Goal: Task Accomplishment & Management: Complete application form

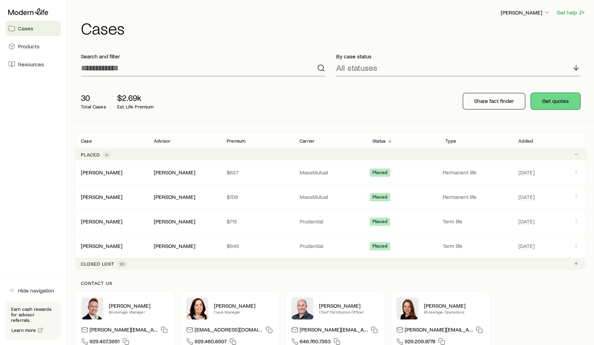
click at [561, 104] on button "Get quotes" at bounding box center [555, 101] width 49 height 17
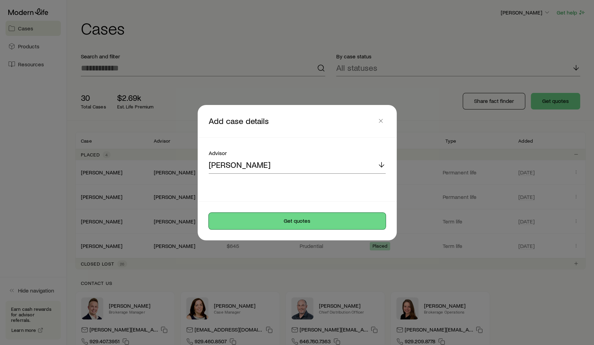
click at [334, 222] on button "Get quotes" at bounding box center [297, 221] width 177 height 17
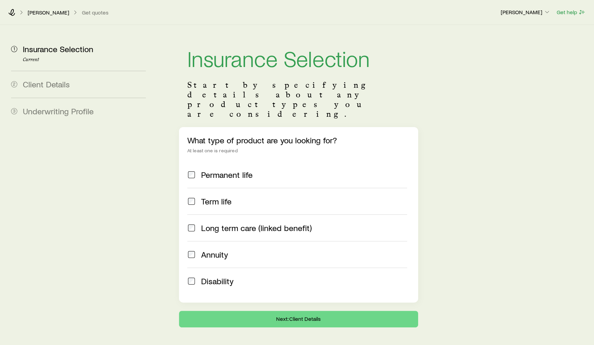
scroll to position [1, 0]
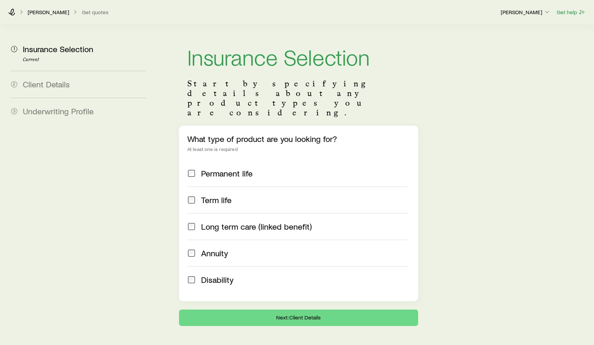
click at [276, 187] on label "Term life" at bounding box center [297, 200] width 220 height 27
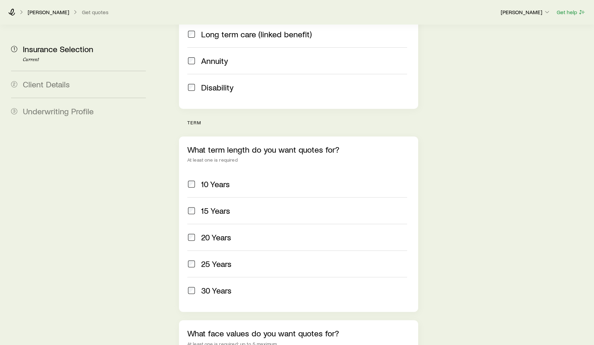
scroll to position [217, 0]
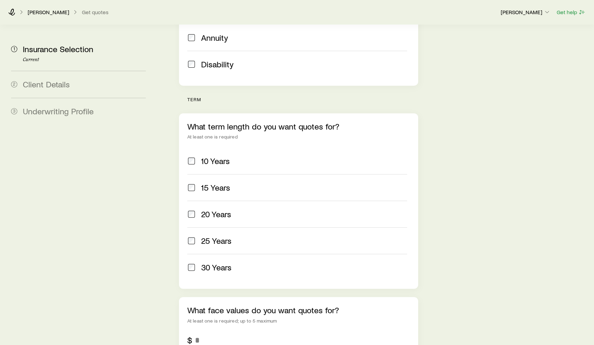
click at [233, 210] on div "20 Years" at bounding box center [304, 215] width 206 height 10
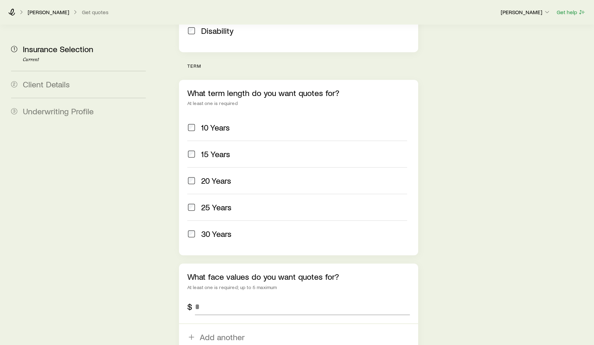
scroll to position [316, 0]
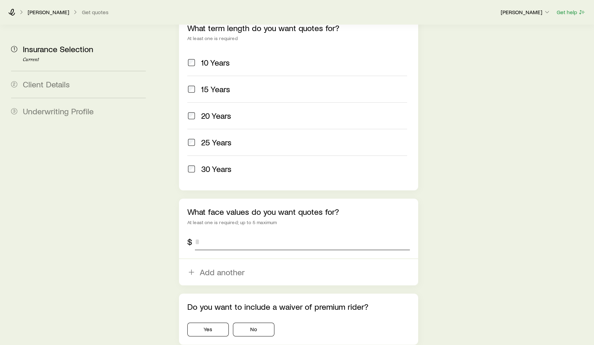
click at [229, 234] on input "tel" at bounding box center [302, 242] width 215 height 17
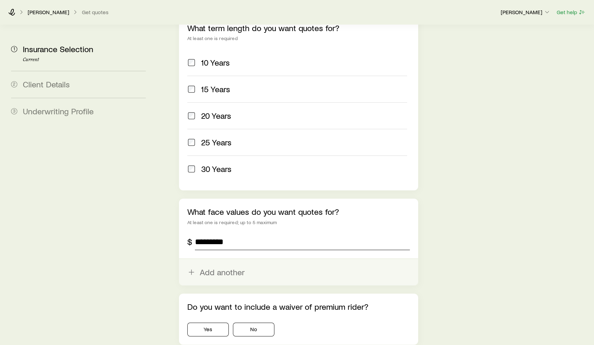
type input "*********"
click at [216, 259] on button "Add another" at bounding box center [298, 272] width 239 height 26
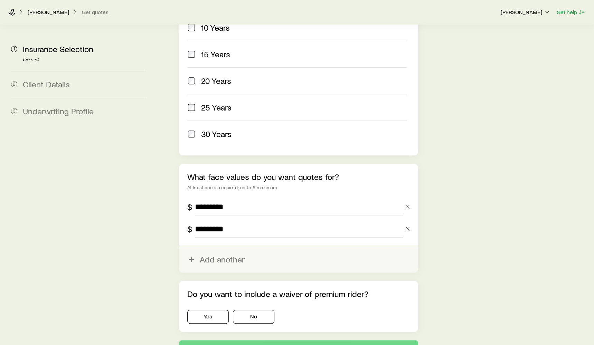
scroll to position [375, 0]
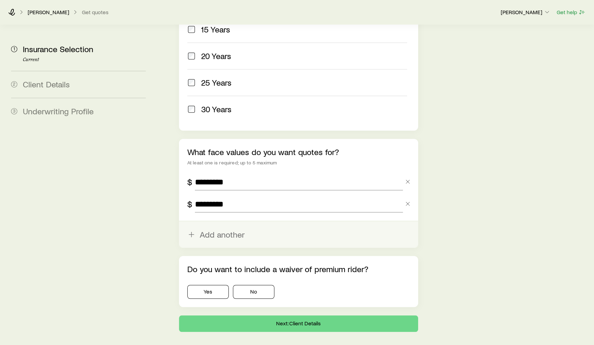
type input "*********"
click at [256, 285] on button "No" at bounding box center [253, 292] width 41 height 14
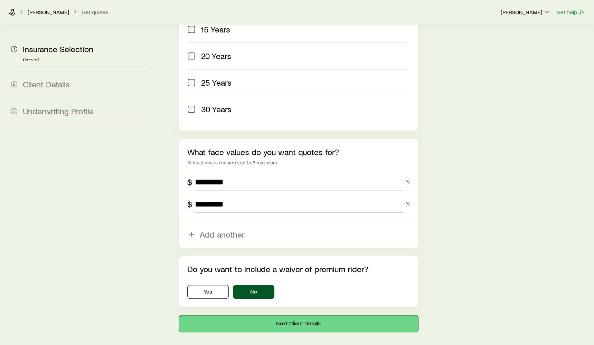
click at [262, 316] on button "Next: Client Details" at bounding box center [298, 324] width 239 height 17
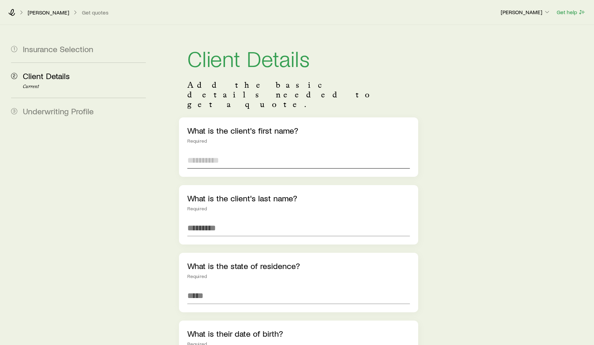
click at [211, 152] on input "text" at bounding box center [298, 160] width 223 height 17
type input "*****"
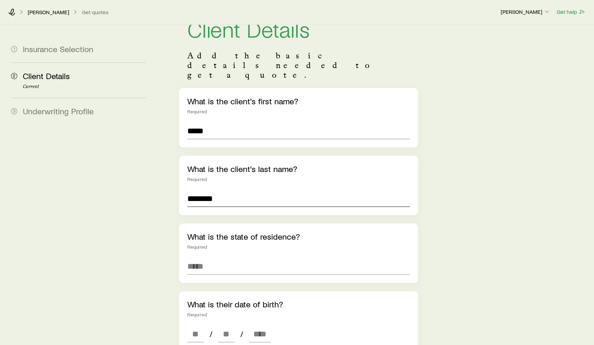
scroll to position [47, 0]
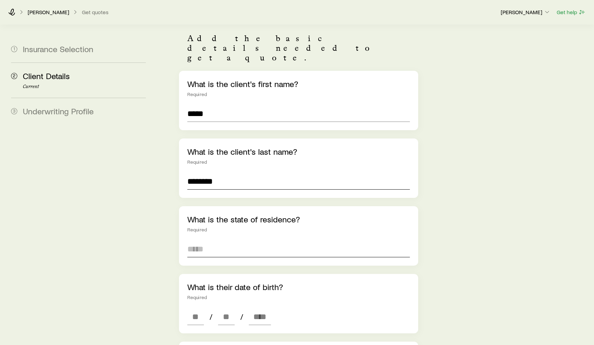
type input "********"
click at [212, 241] on input at bounding box center [298, 249] width 223 height 17
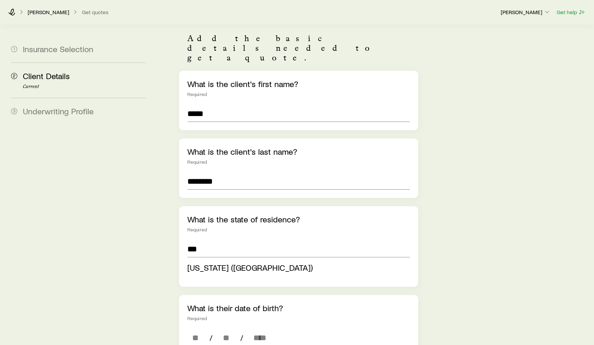
click at [212, 260] on div "[US_STATE] ([GEOGRAPHIC_DATA])" at bounding box center [298, 269] width 223 height 18
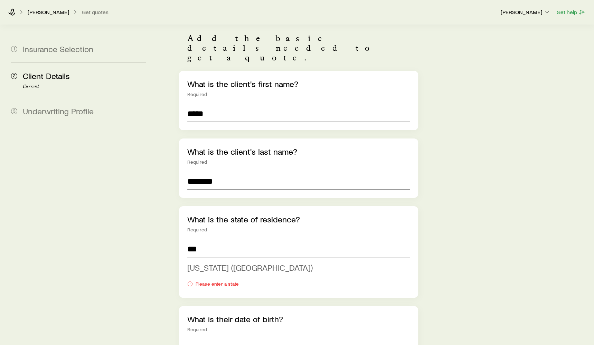
click at [212, 260] on li "[US_STATE] ([GEOGRAPHIC_DATA])" at bounding box center [296, 268] width 219 height 16
type input "**********"
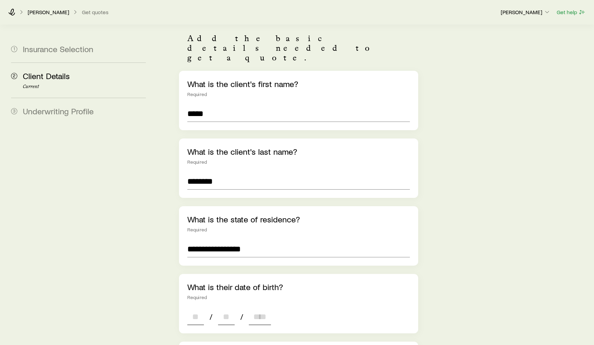
click at [194, 309] on input at bounding box center [195, 317] width 17 height 17
type input "**"
type input "****"
type input "*"
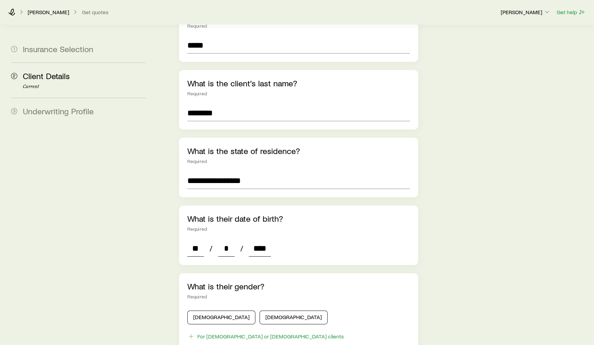
scroll to position [165, 0]
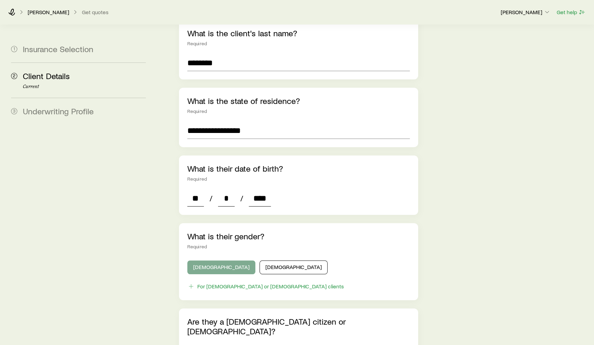
type input "****"
click at [205, 261] on button "[DEMOGRAPHIC_DATA]" at bounding box center [221, 268] width 68 height 14
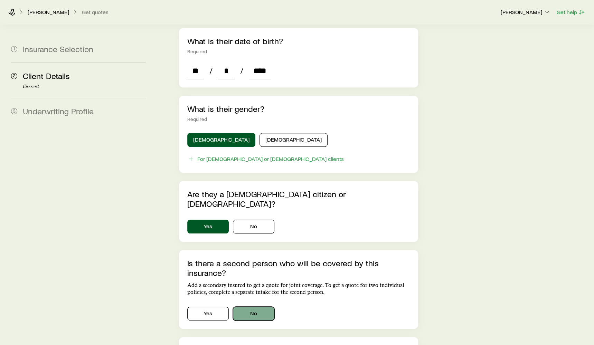
click at [243, 307] on button "No" at bounding box center [253, 314] width 41 height 14
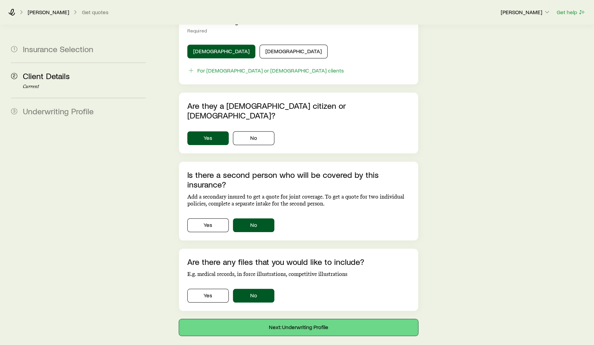
click at [246, 319] on button "Next: Underwriting Profile" at bounding box center [298, 327] width 239 height 17
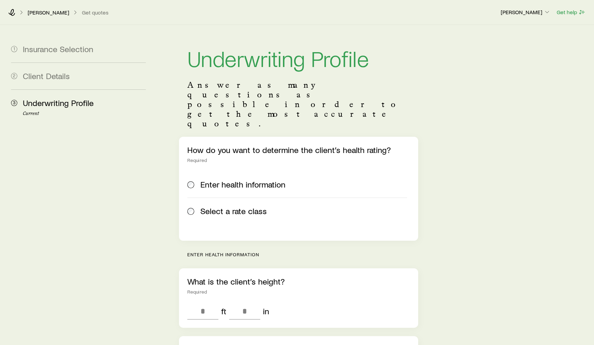
click at [221, 206] on span "Select a rate class" at bounding box center [234, 211] width 66 height 10
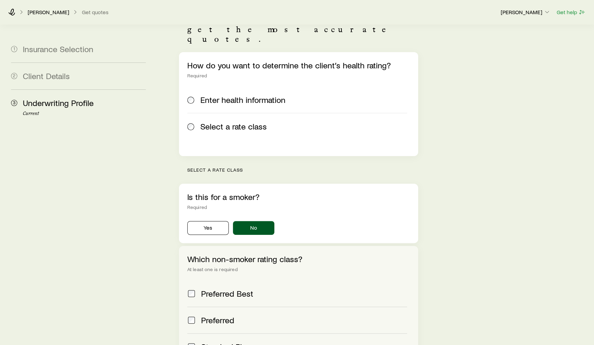
click at [206, 281] on label "Preferred Best" at bounding box center [297, 294] width 220 height 26
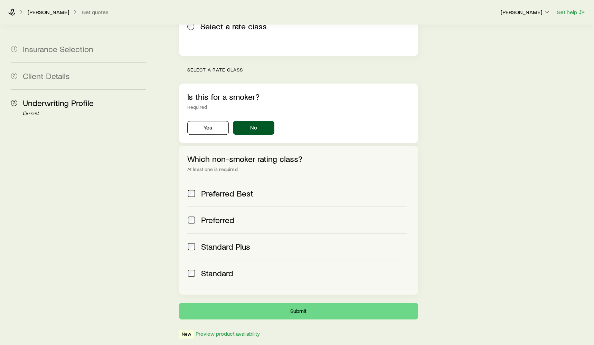
scroll to position [187, 0]
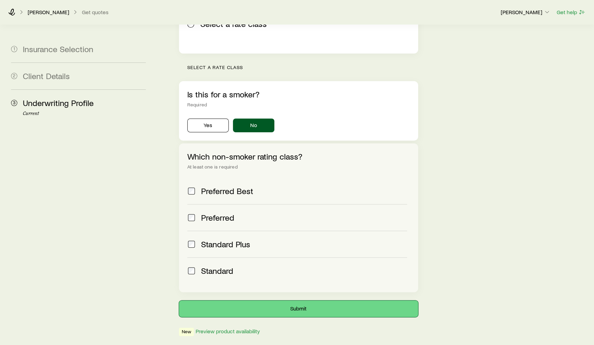
click at [238, 301] on button "Submit" at bounding box center [298, 309] width 239 height 17
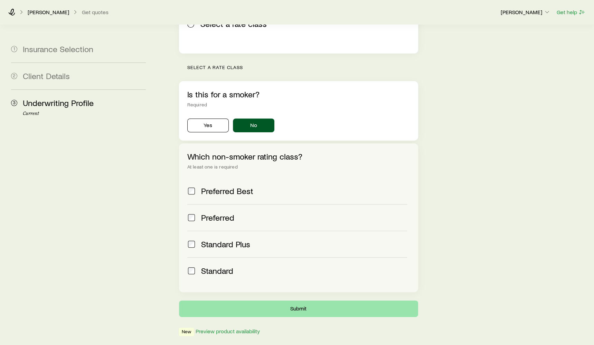
scroll to position [0, 0]
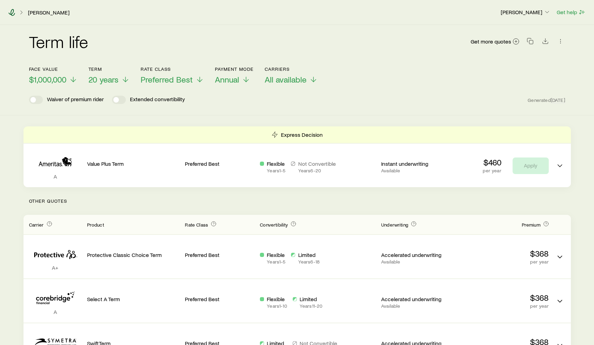
click at [11, 12] on icon at bounding box center [12, 12] width 7 height 7
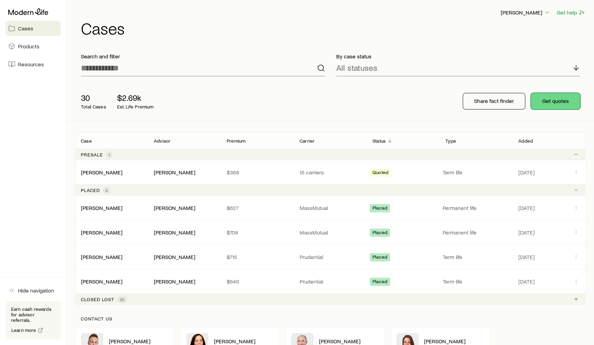
click at [554, 97] on button "Get quotes" at bounding box center [555, 101] width 49 height 17
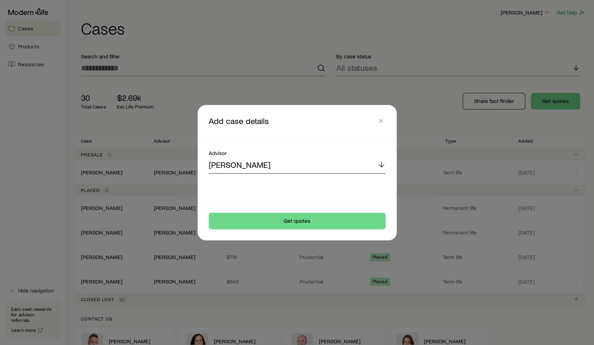
click at [336, 170] on div "[PERSON_NAME]" at bounding box center [297, 165] width 177 height 17
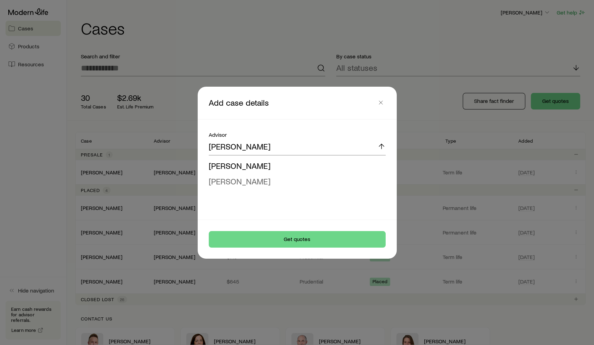
click at [323, 179] on li "[PERSON_NAME]" at bounding box center [295, 182] width 173 height 16
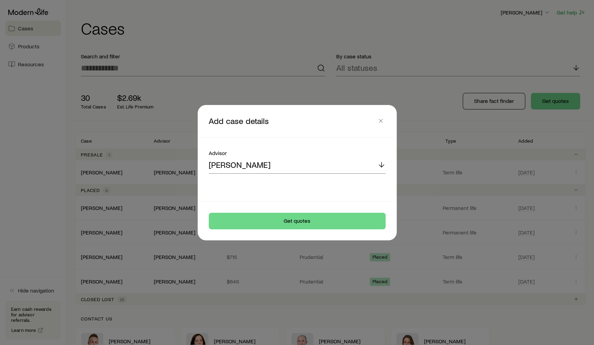
click at [319, 232] on footer "Get quotes" at bounding box center [297, 221] width 199 height 39
click at [320, 223] on button "Get quotes" at bounding box center [297, 221] width 177 height 17
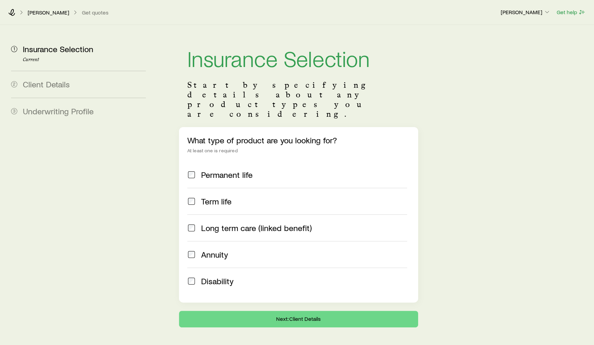
click at [206, 250] on span "Annuity" at bounding box center [214, 255] width 27 height 10
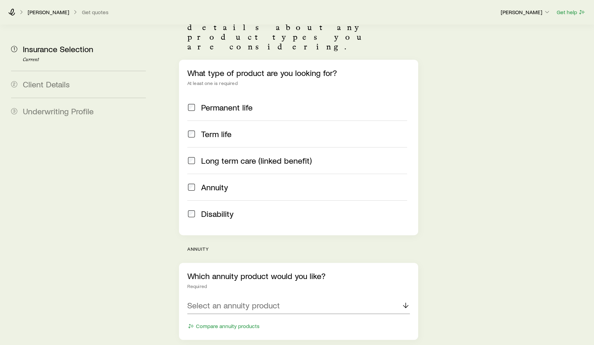
scroll to position [106, 0]
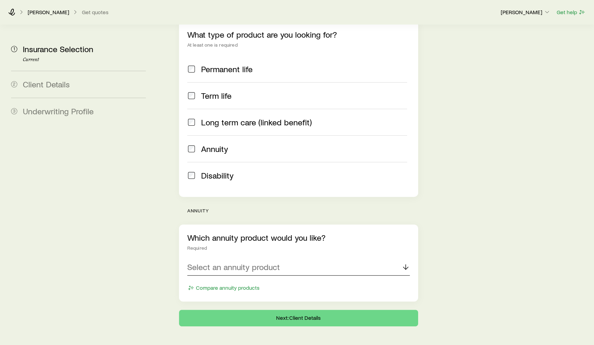
click at [217, 262] on p "Select an annuity product" at bounding box center [233, 267] width 93 height 10
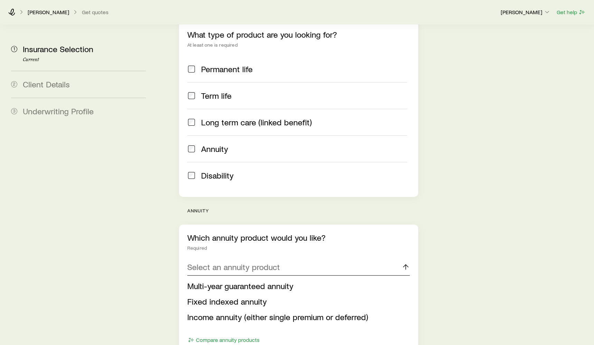
scroll to position [159, 0]
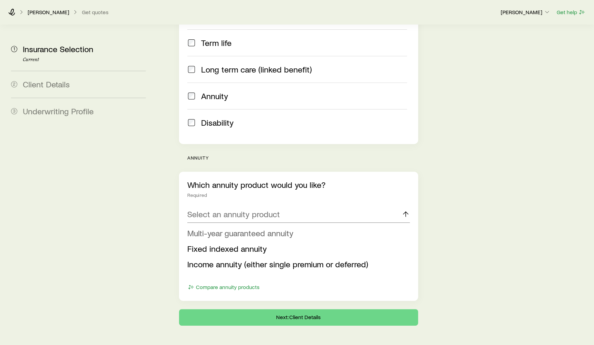
click at [218, 228] on span "Multi-year guaranteed annuity" at bounding box center [240, 233] width 106 height 10
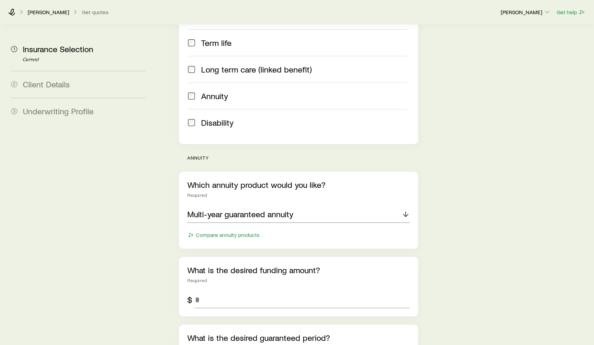
scroll to position [188, 0]
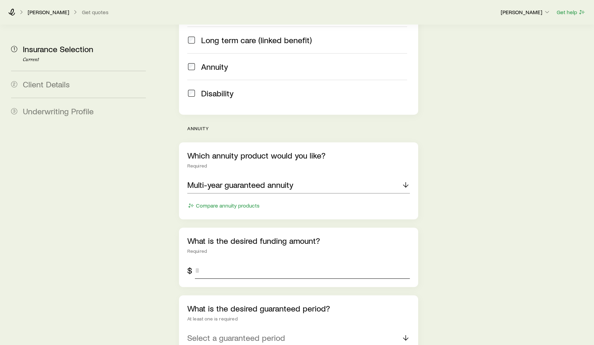
click at [233, 262] on input "tel" at bounding box center [302, 270] width 215 height 17
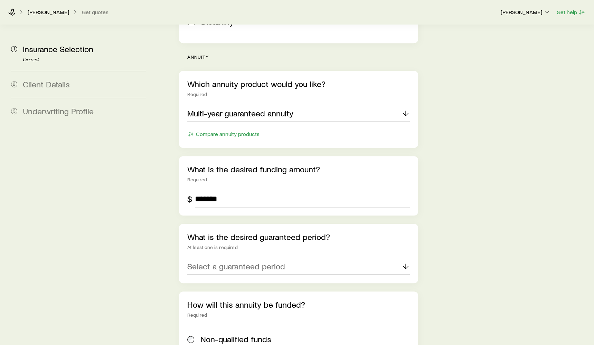
type input "*******"
click at [233, 259] on div "Select a guaranteed period" at bounding box center [298, 267] width 223 height 17
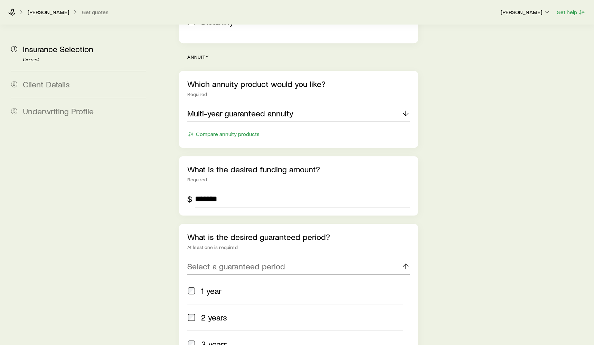
scroll to position [335, 0]
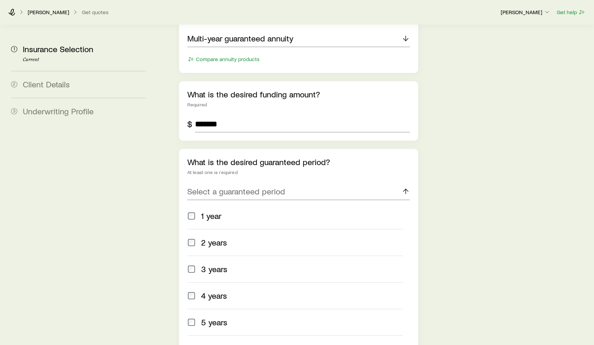
click at [218, 318] on span "5 years" at bounding box center [214, 323] width 26 height 10
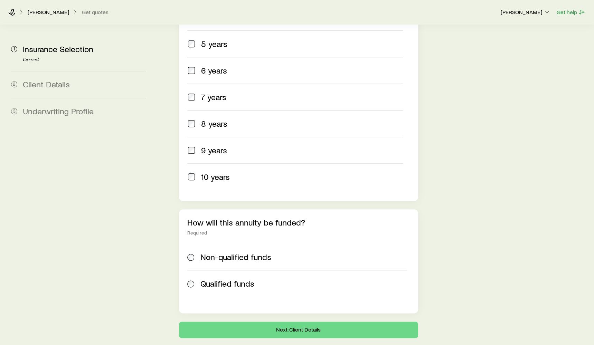
click at [214, 244] on div "Non-qualified funds Qualified funds" at bounding box center [298, 270] width 223 height 53
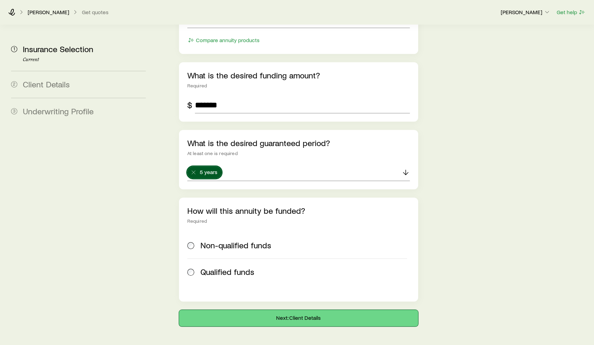
click at [239, 310] on button "Next: Client Details" at bounding box center [298, 318] width 239 height 17
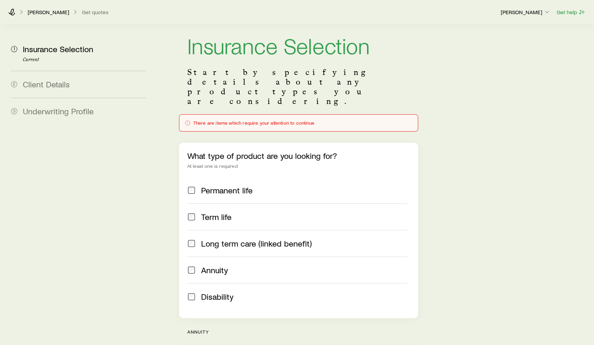
scroll to position [0, 0]
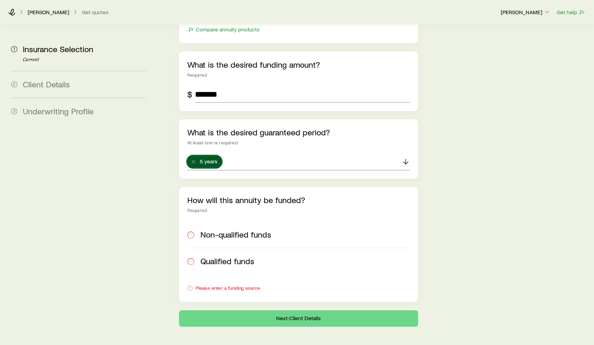
click at [206, 222] on label "Non-qualified funds" at bounding box center [297, 235] width 220 height 26
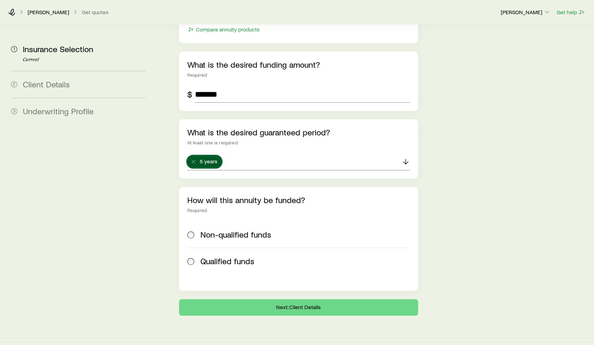
scroll to position [382, 0]
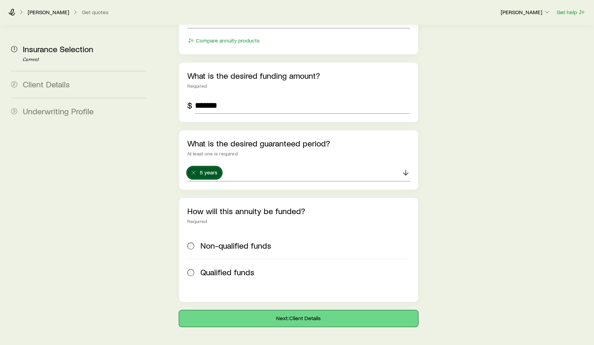
click at [238, 310] on button "Next: Client Details" at bounding box center [298, 318] width 239 height 17
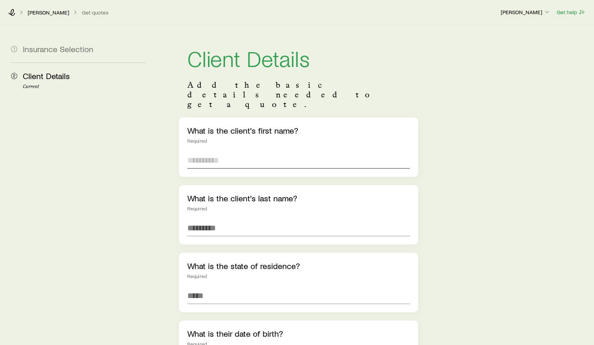
click at [215, 152] on input "text" at bounding box center [298, 160] width 223 height 17
type input "****"
type input "********"
click at [211, 288] on input at bounding box center [298, 296] width 223 height 17
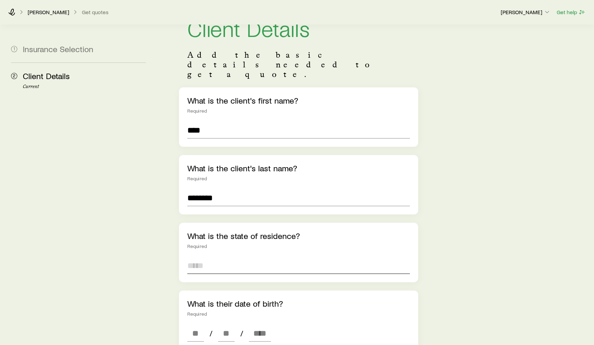
scroll to position [35, 0]
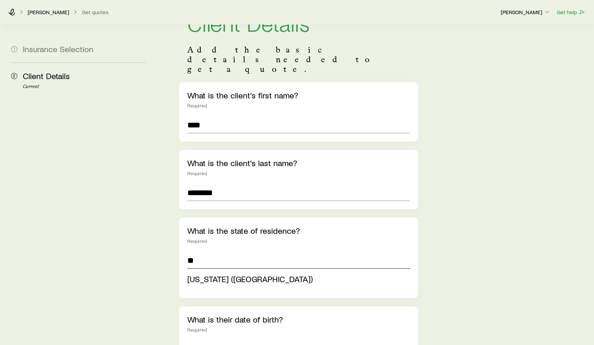
type input "*"
click at [207, 274] on span "[US_STATE] ([GEOGRAPHIC_DATA])" at bounding box center [250, 279] width 126 height 10
type input "**********"
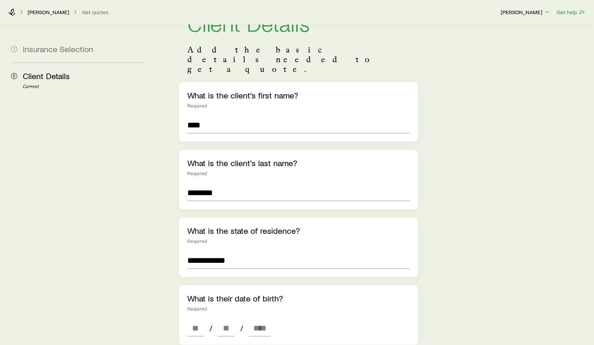
scroll to position [82, 0]
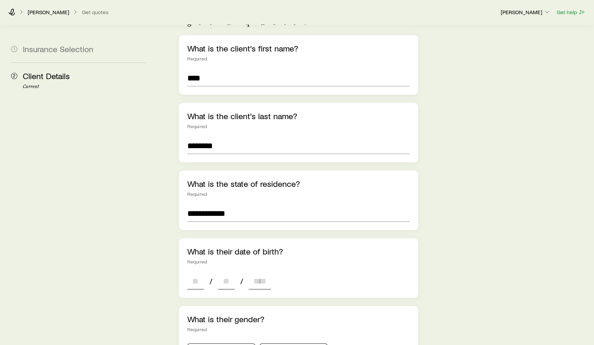
click at [192, 273] on input at bounding box center [195, 281] width 17 height 17
type input "**"
type input "****"
type input "*"
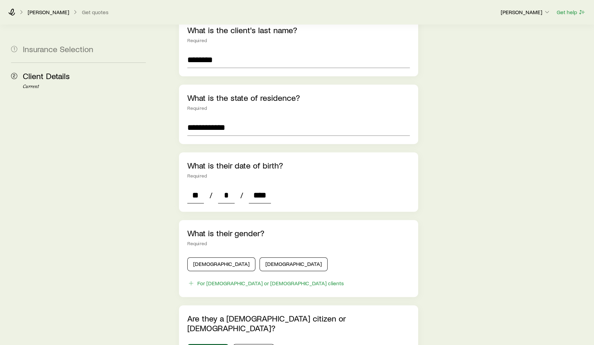
scroll to position [176, 0]
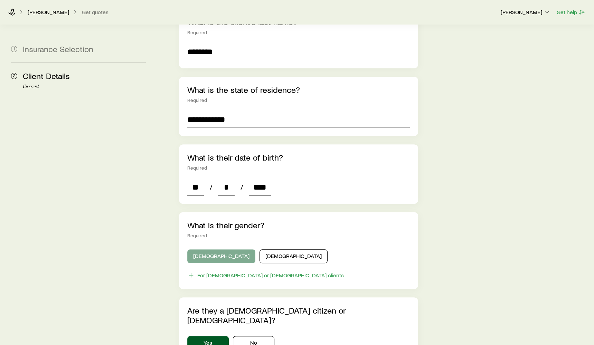
type input "****"
click at [203, 250] on button "[DEMOGRAPHIC_DATA]" at bounding box center [221, 257] width 68 height 14
click at [267, 250] on button "[DEMOGRAPHIC_DATA]" at bounding box center [294, 257] width 68 height 14
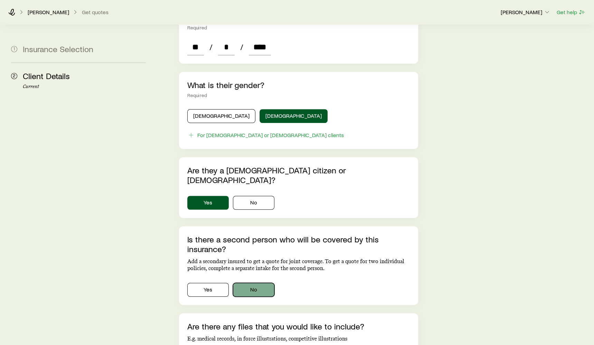
click at [252, 283] on button "No" at bounding box center [253, 290] width 41 height 14
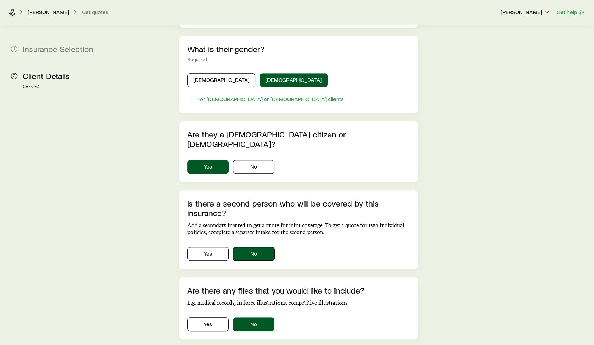
scroll to position [379, 0]
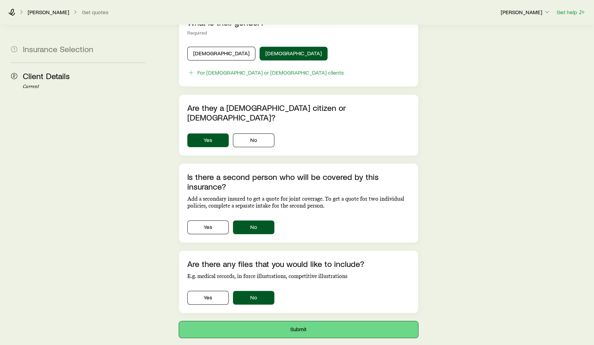
click at [263, 322] on button "Submit" at bounding box center [298, 330] width 239 height 17
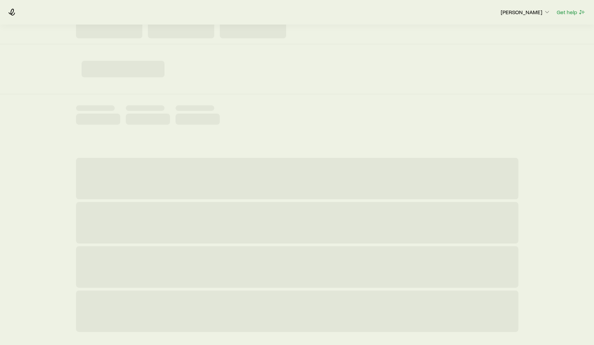
scroll to position [47, 0]
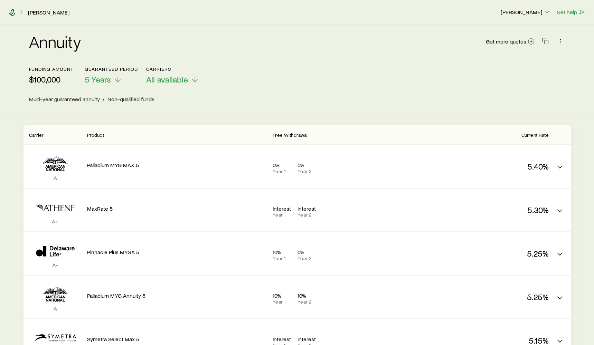
click at [12, 10] on icon at bounding box center [11, 12] width 7 height 7
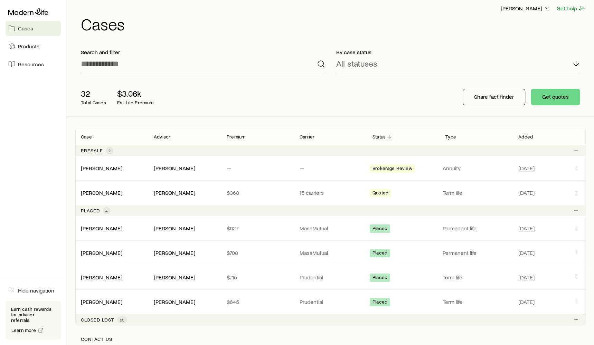
scroll to position [4, 0]
click at [28, 63] on span "Resources" at bounding box center [31, 64] width 26 height 7
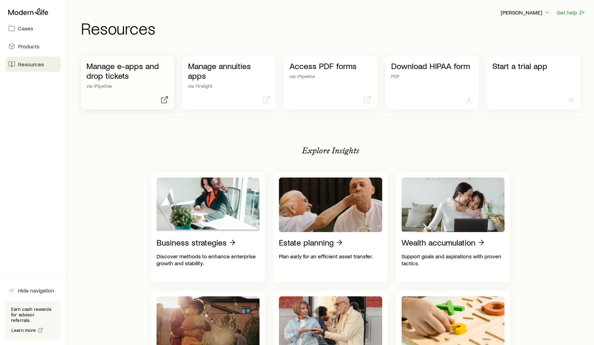
click at [143, 80] on p "Manage e-apps and drop tickets" at bounding box center [127, 70] width 82 height 19
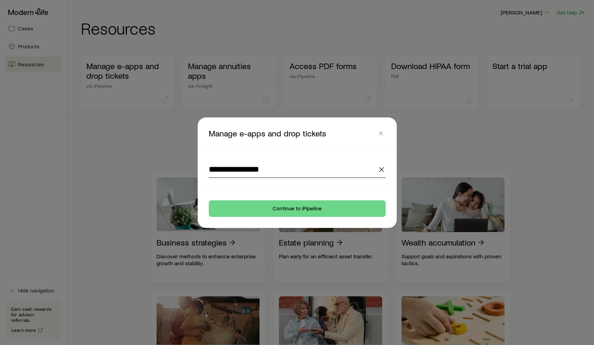
click at [276, 168] on input "**********" at bounding box center [297, 169] width 177 height 17
click at [380, 170] on icon "button" at bounding box center [382, 170] width 8 height 8
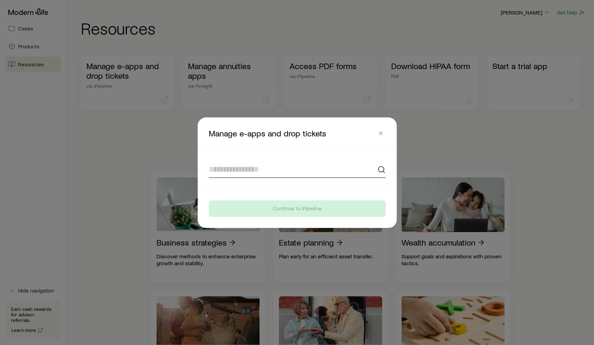
click at [330, 174] on input at bounding box center [297, 169] width 177 height 17
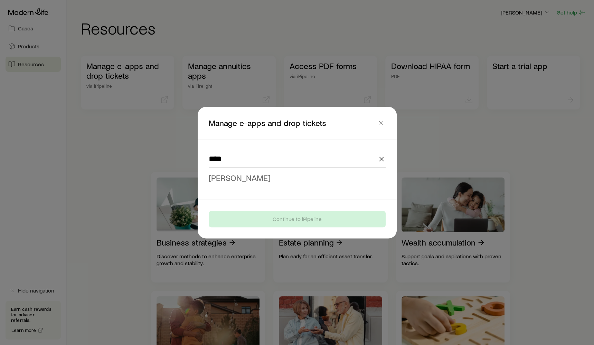
click at [309, 181] on li "[PERSON_NAME]" at bounding box center [295, 178] width 173 height 16
type input "**********"
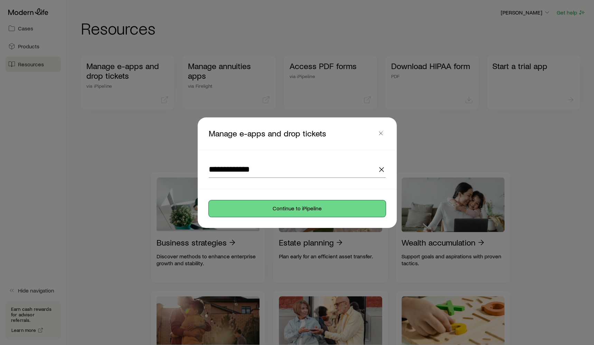
click at [260, 209] on button "Continue to iPipeline" at bounding box center [297, 209] width 177 height 17
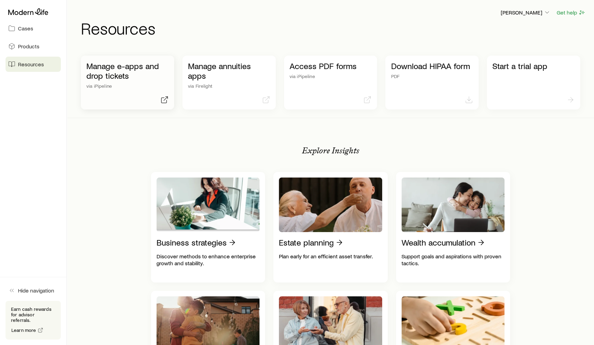
click at [121, 86] on p "via iPipeline" at bounding box center [127, 86] width 82 height 6
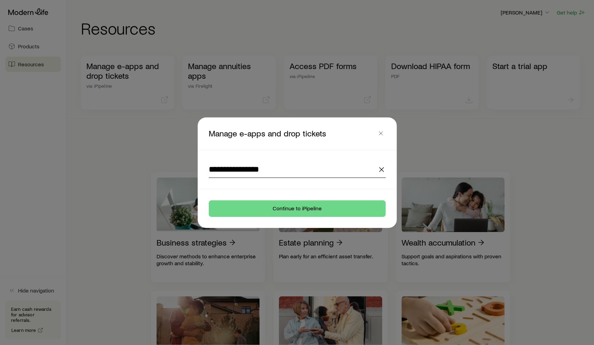
click at [239, 174] on input "**********" at bounding box center [297, 169] width 177 height 17
click at [382, 172] on icon "button" at bounding box center [382, 170] width 8 height 8
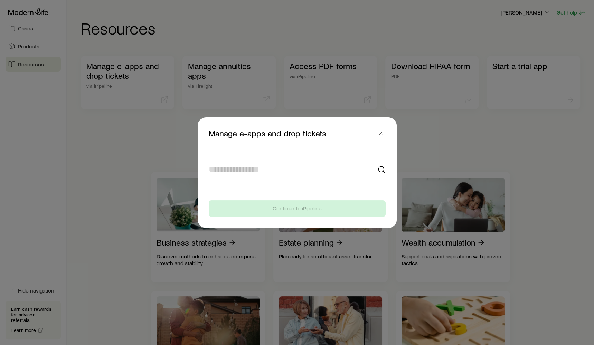
click at [321, 170] on input at bounding box center [297, 169] width 177 height 17
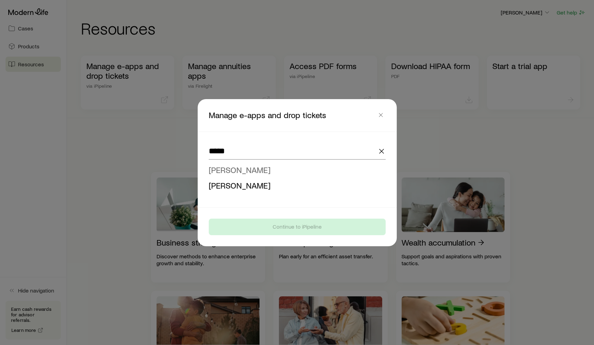
click at [302, 173] on li "[PERSON_NAME]" at bounding box center [295, 170] width 173 height 16
type input "**********"
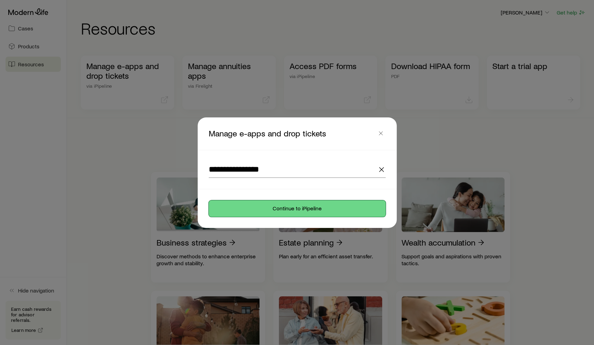
click at [292, 206] on button "Continue to iPipeline" at bounding box center [297, 209] width 177 height 17
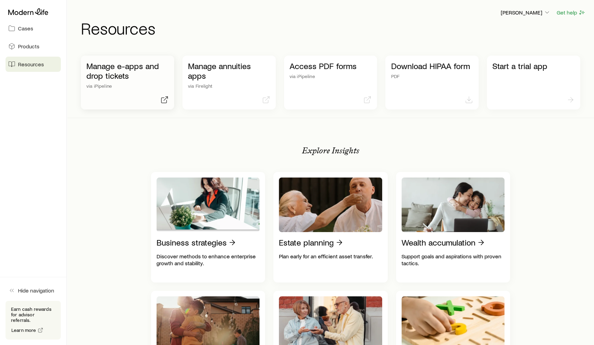
click at [138, 88] on p "via iPipeline" at bounding box center [127, 86] width 82 height 6
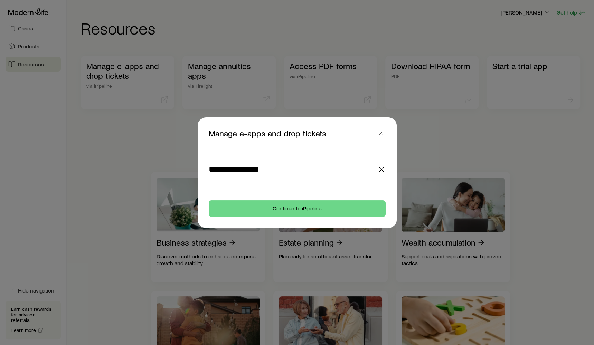
click at [239, 172] on input "**********" at bounding box center [297, 169] width 177 height 17
drag, startPoint x: 267, startPoint y: 170, endPoint x: 145, endPoint y: 159, distance: 122.2
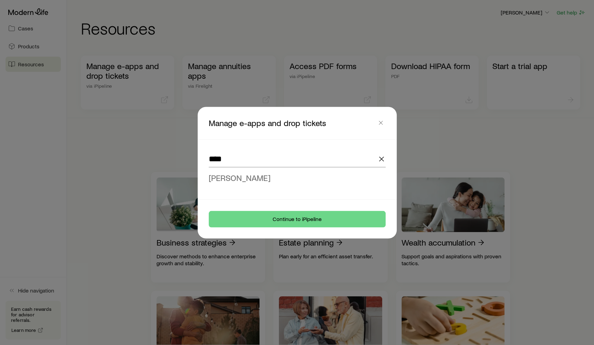
click at [216, 173] on span "[PERSON_NAME]" at bounding box center [240, 178] width 62 height 10
type input "**********"
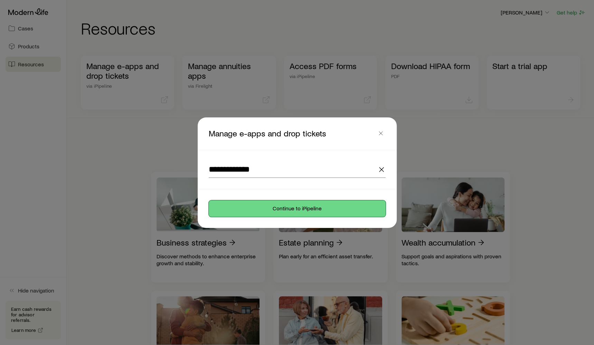
click at [306, 214] on button "Continue to iPipeline" at bounding box center [297, 209] width 177 height 17
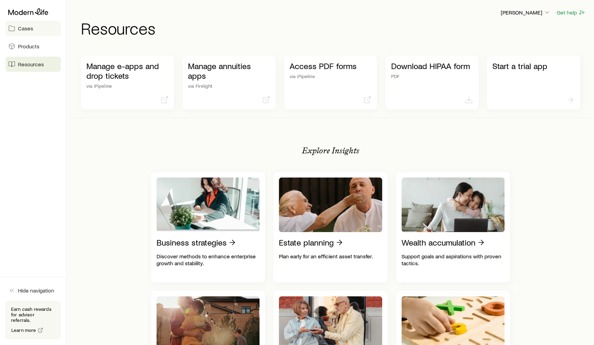
click at [37, 30] on link "Cases" at bounding box center [33, 28] width 55 height 15
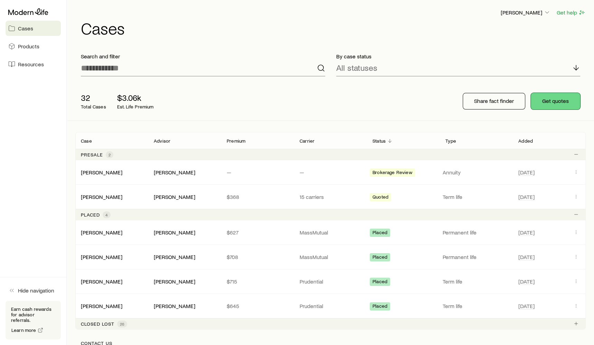
click at [566, 106] on button "Get quotes" at bounding box center [555, 101] width 49 height 17
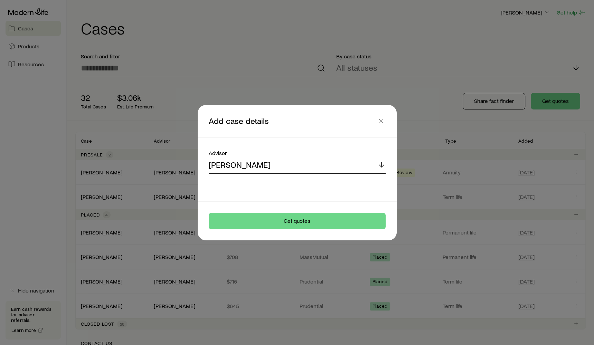
click at [379, 166] on icon at bounding box center [382, 165] width 8 height 8
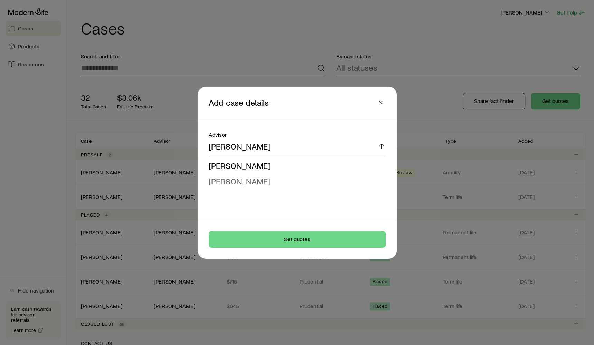
click at [332, 184] on li "[PERSON_NAME]" at bounding box center [295, 182] width 173 height 16
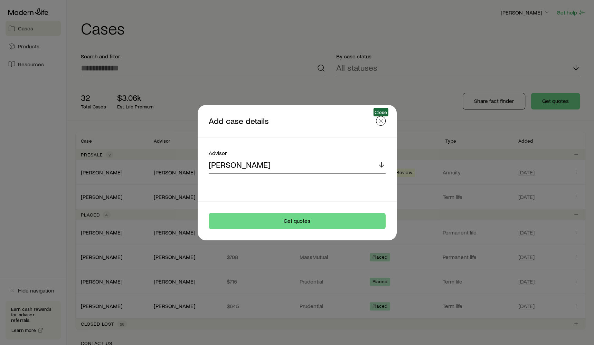
click at [379, 119] on icon "button" at bounding box center [381, 121] width 7 height 7
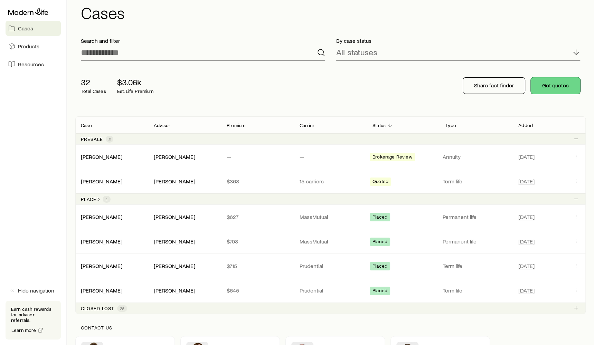
scroll to position [17, 0]
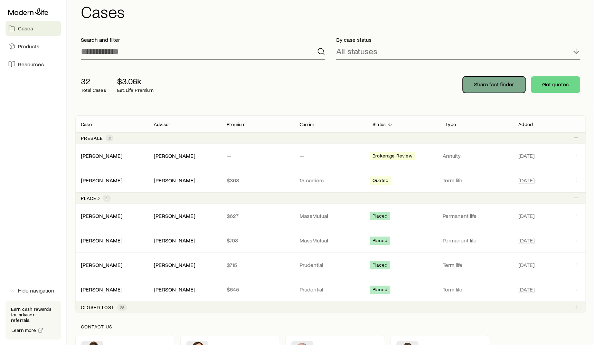
click at [486, 83] on p "Share fact finder" at bounding box center [494, 84] width 40 height 7
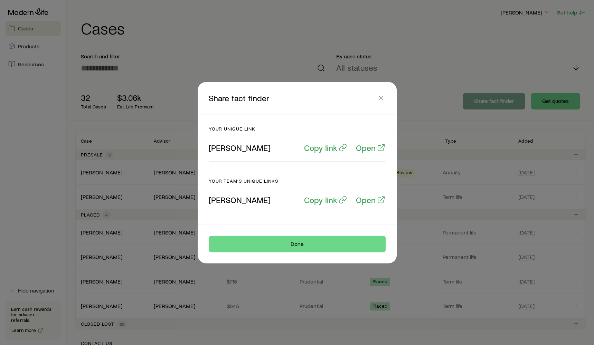
scroll to position [0, 0]
click at [379, 101] on icon "button" at bounding box center [381, 97] width 7 height 7
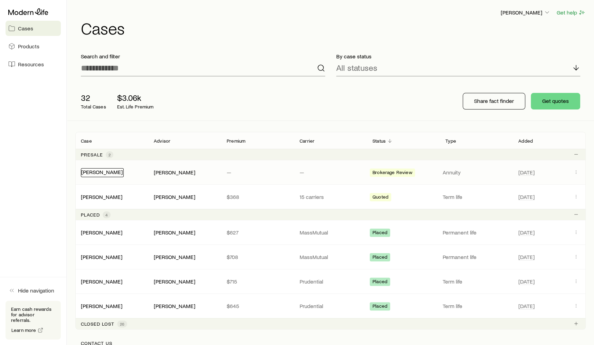
click at [97, 169] on link "[PERSON_NAME]" at bounding box center [101, 172] width 41 height 7
click at [109, 197] on link "[PERSON_NAME]" at bounding box center [101, 196] width 41 height 7
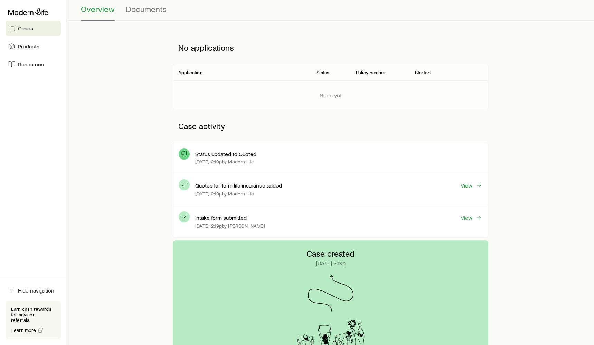
scroll to position [71, 0]
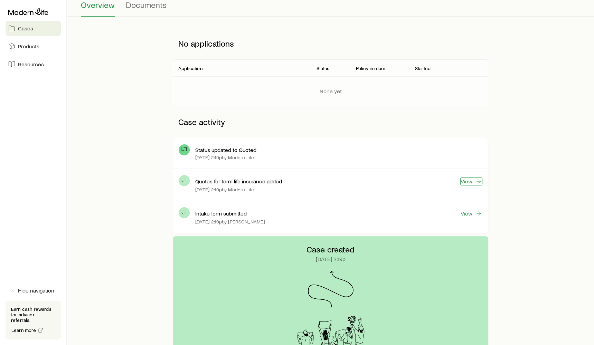
click at [468, 184] on link "View" at bounding box center [472, 182] width 22 height 8
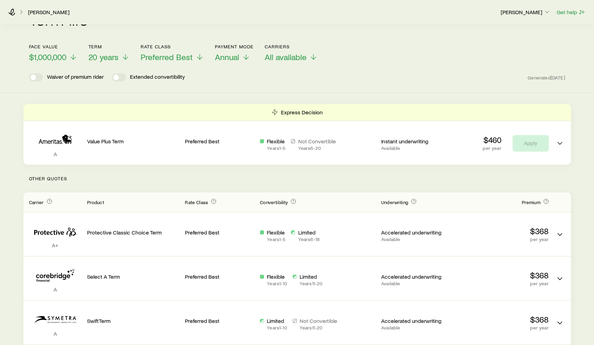
scroll to position [99, 0]
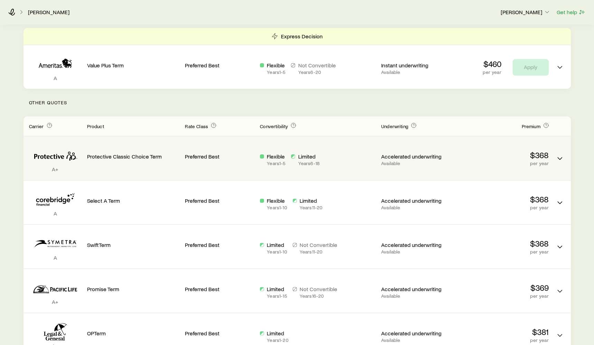
click at [474, 174] on div "A+ Protective Classic Choice Term Preferred Best Flexible Years 1 - 5 Limited Y…" at bounding box center [298, 159] width 548 height 44
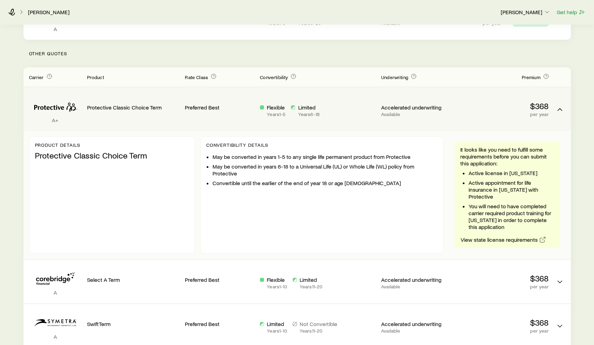
scroll to position [107, 0]
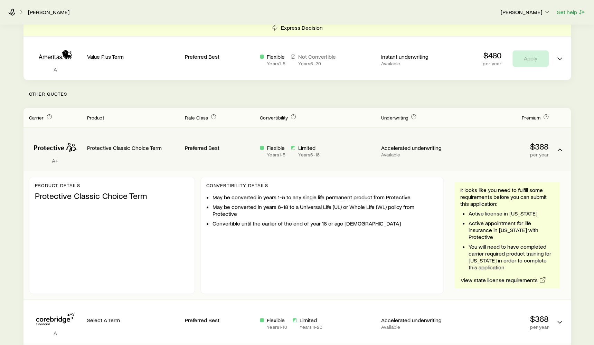
click at [473, 159] on div "$368 per year" at bounding box center [502, 149] width 93 height 32
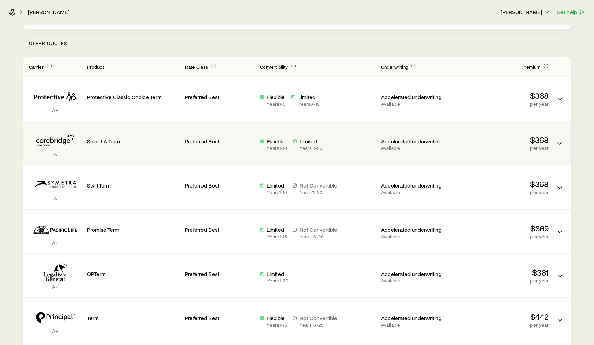
scroll to position [178, 0]
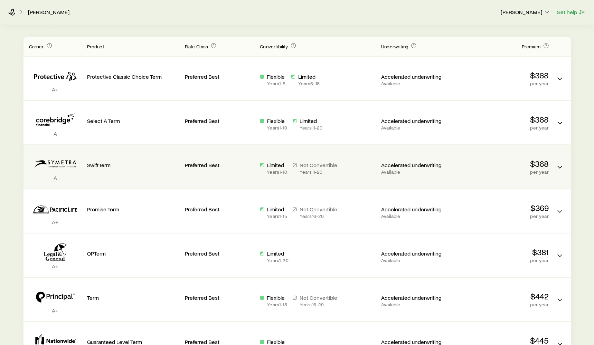
click at [468, 164] on p "$368" at bounding box center [502, 164] width 93 height 10
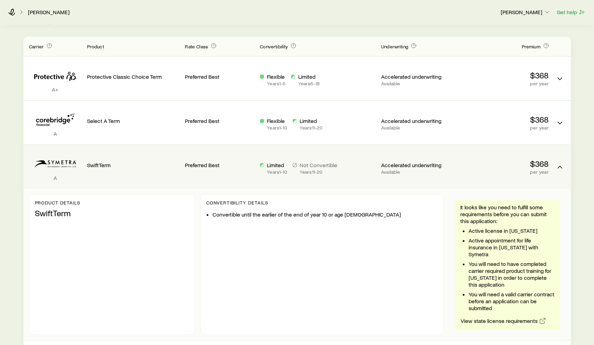
click at [468, 164] on p "$368" at bounding box center [502, 164] width 93 height 10
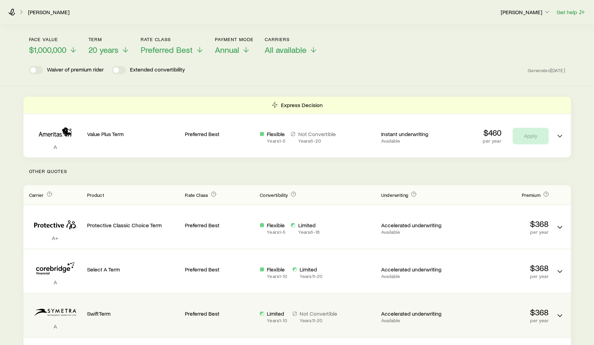
scroll to position [0, 0]
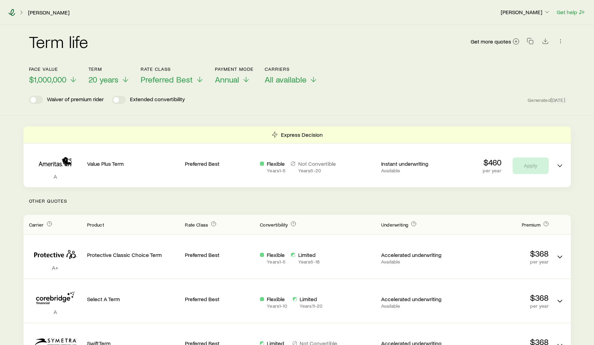
click at [14, 13] on icon at bounding box center [11, 12] width 7 height 7
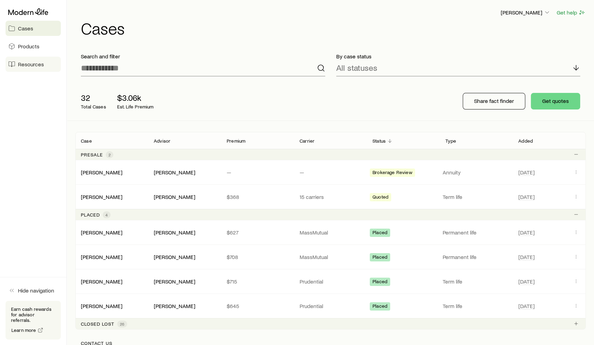
click at [45, 68] on link "Resources" at bounding box center [33, 64] width 55 height 15
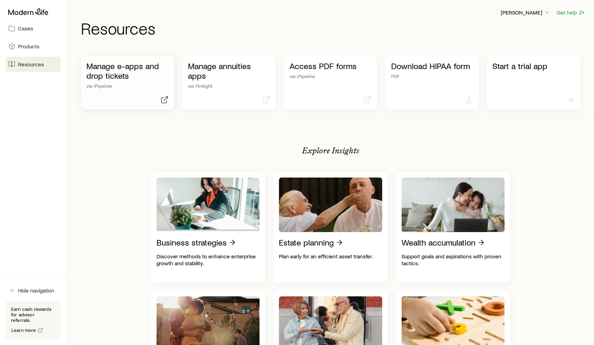
click at [116, 76] on p "Manage e-apps and drop tickets" at bounding box center [127, 70] width 82 height 19
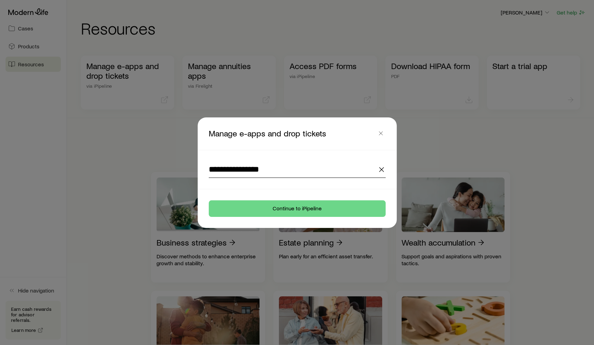
click at [336, 173] on input "**********" at bounding box center [297, 169] width 177 height 17
drag, startPoint x: 336, startPoint y: 173, endPoint x: 206, endPoint y: 167, distance: 129.8
click at [206, 167] on div "**********" at bounding box center [298, 169] width 194 height 39
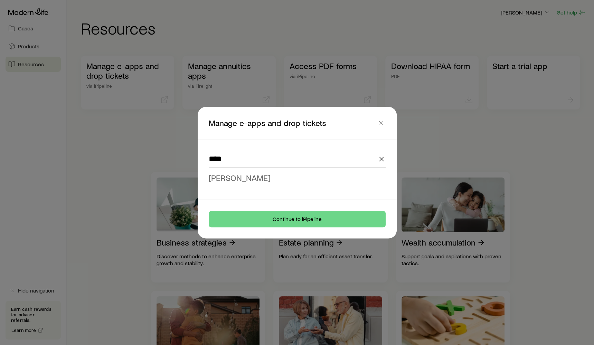
click at [233, 175] on span "[PERSON_NAME]" at bounding box center [240, 178] width 62 height 10
type input "**********"
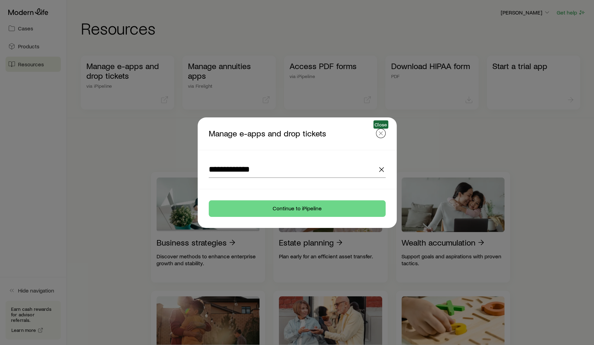
click at [379, 134] on icon "button" at bounding box center [381, 133] width 7 height 7
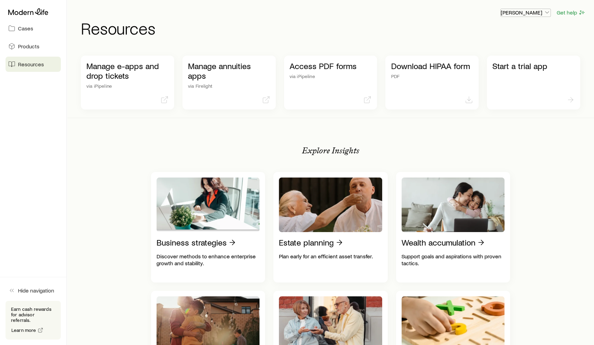
click at [530, 15] on p "[PERSON_NAME]" at bounding box center [526, 12] width 50 height 7
click at [500, 52] on span "Sign out" at bounding box center [493, 49] width 19 height 7
